Goal: Information Seeking & Learning: Understand process/instructions

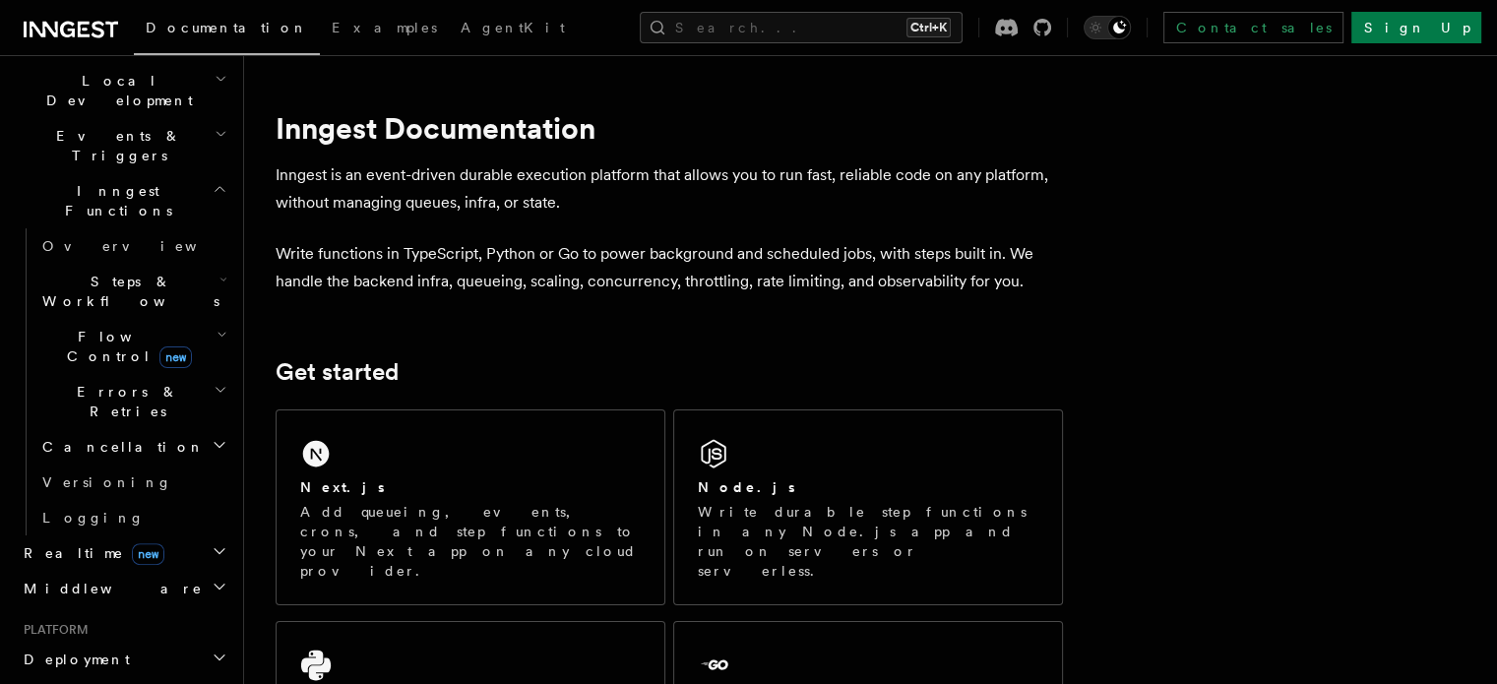
scroll to position [460, 0]
click at [96, 647] on span "Deployment" at bounding box center [73, 657] width 114 height 20
click at [79, 674] on link "Overview" at bounding box center [132, 691] width 197 height 35
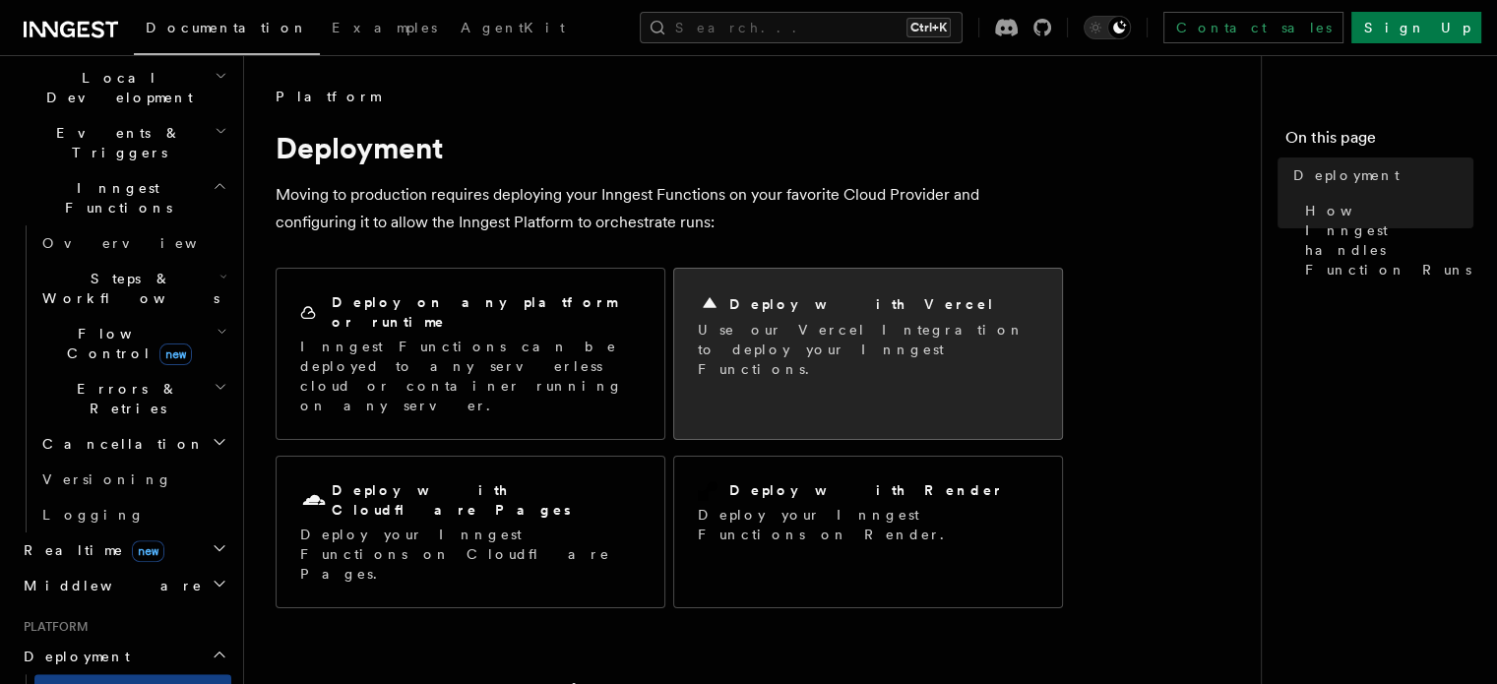
click at [833, 322] on p "Use our Vercel Integration to deploy your Inngest Functions." at bounding box center [868, 349] width 341 height 59
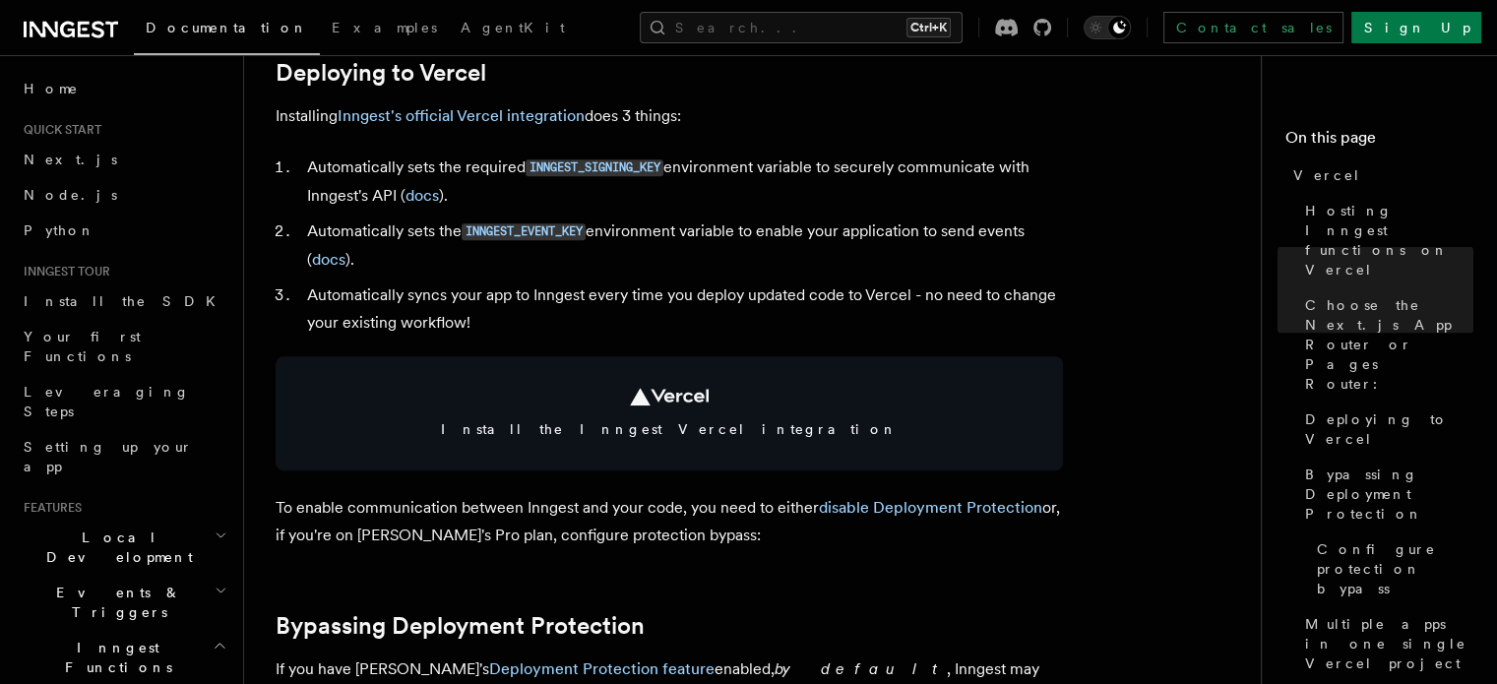
scroll to position [937, 0]
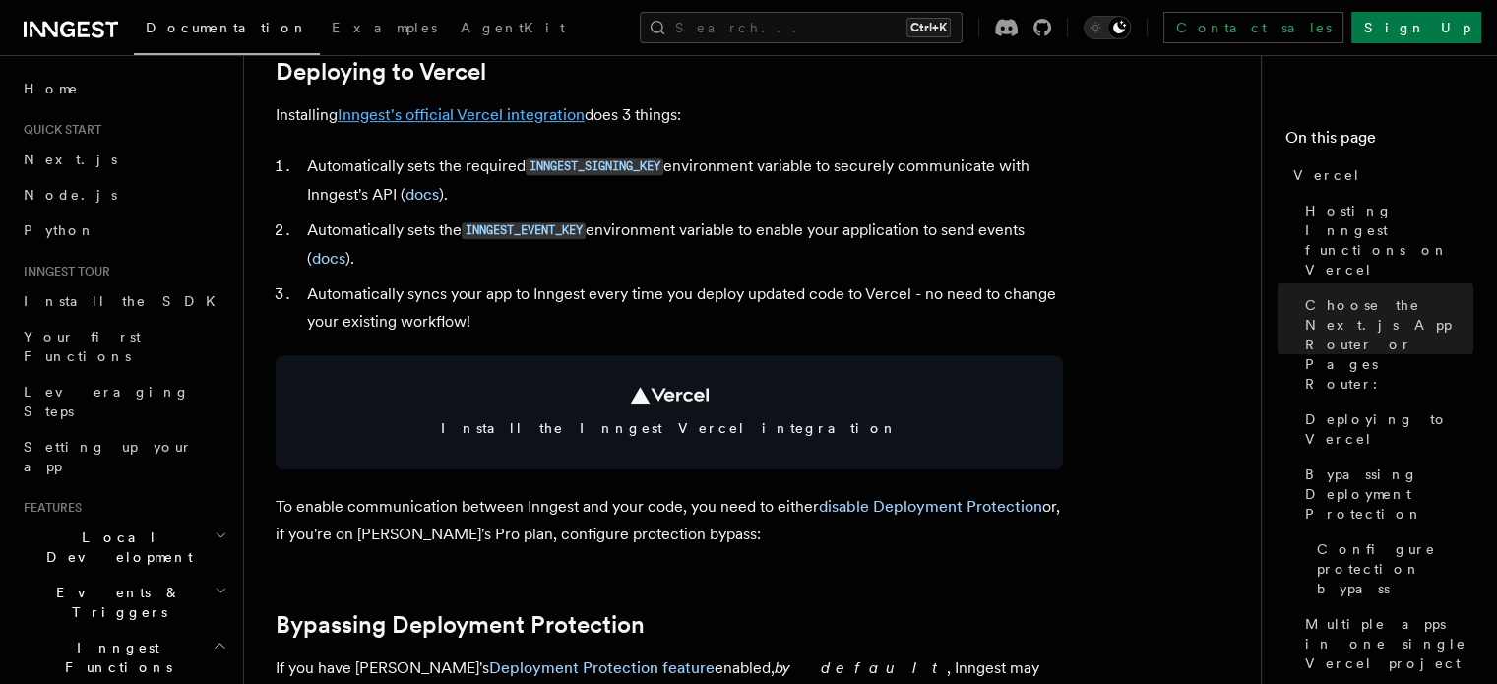
click at [471, 119] on link "Inngest's official Vercel integration" at bounding box center [461, 114] width 247 height 19
